Goal: Task Accomplishment & Management: Use online tool/utility

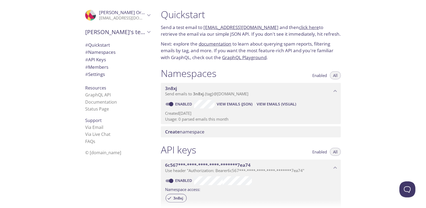
click at [303, 27] on link "click here" at bounding box center [309, 27] width 20 height 6
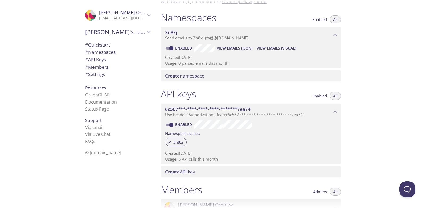
scroll to position [43, 0]
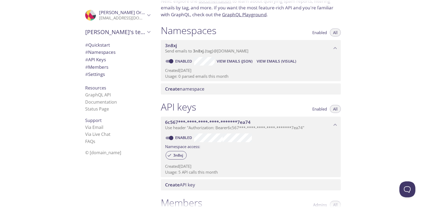
click at [278, 61] on span "View Emails (Visual)" at bounding box center [276, 61] width 39 height 6
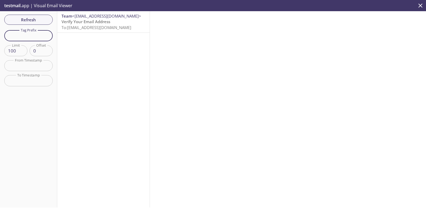
click at [34, 38] on input "text" at bounding box center [28, 35] width 48 height 11
click at [84, 26] on span "To: 3n8xj.vendor@inbox.testmail.app" at bounding box center [97, 27] width 70 height 5
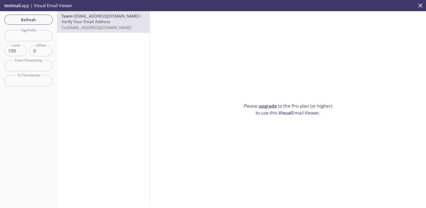
click at [103, 23] on span "Verify Your Email Address" at bounding box center [86, 21] width 49 height 5
click at [116, 22] on p "Verify Your Email Address To: 3n8xj.vendor@inbox.testmail.app" at bounding box center [104, 24] width 84 height 11
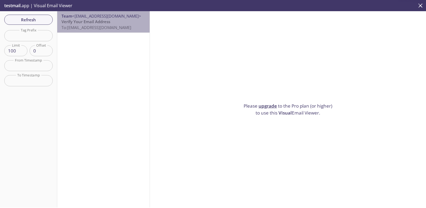
click at [116, 23] on p "Verify Your Email Address To: 3n8xj.vendor@inbox.testmail.app" at bounding box center [104, 24] width 84 height 11
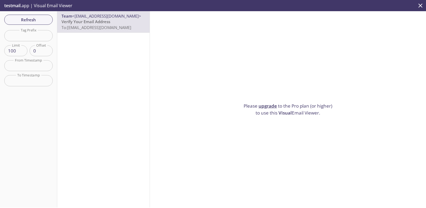
click at [27, 34] on input "text" at bounding box center [28, 35] width 48 height 11
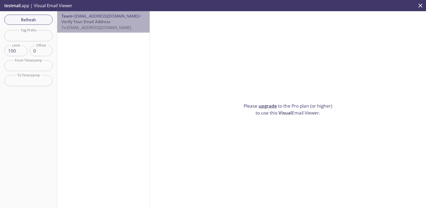
click at [122, 26] on span "To: 3n8xj.vendor@inbox.testmail.app" at bounding box center [97, 27] width 70 height 5
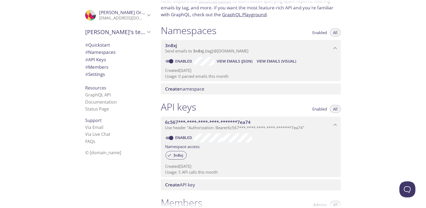
click at [239, 59] on span "View Emails (JSON)" at bounding box center [235, 61] width 36 height 6
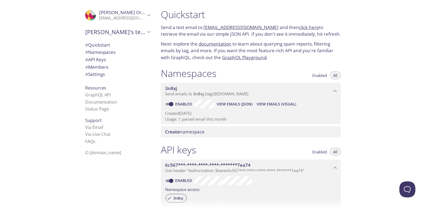
click at [199, 73] on h1 "Namespaces" at bounding box center [189, 73] width 56 height 12
